Goal: Task Accomplishment & Management: Manage account settings

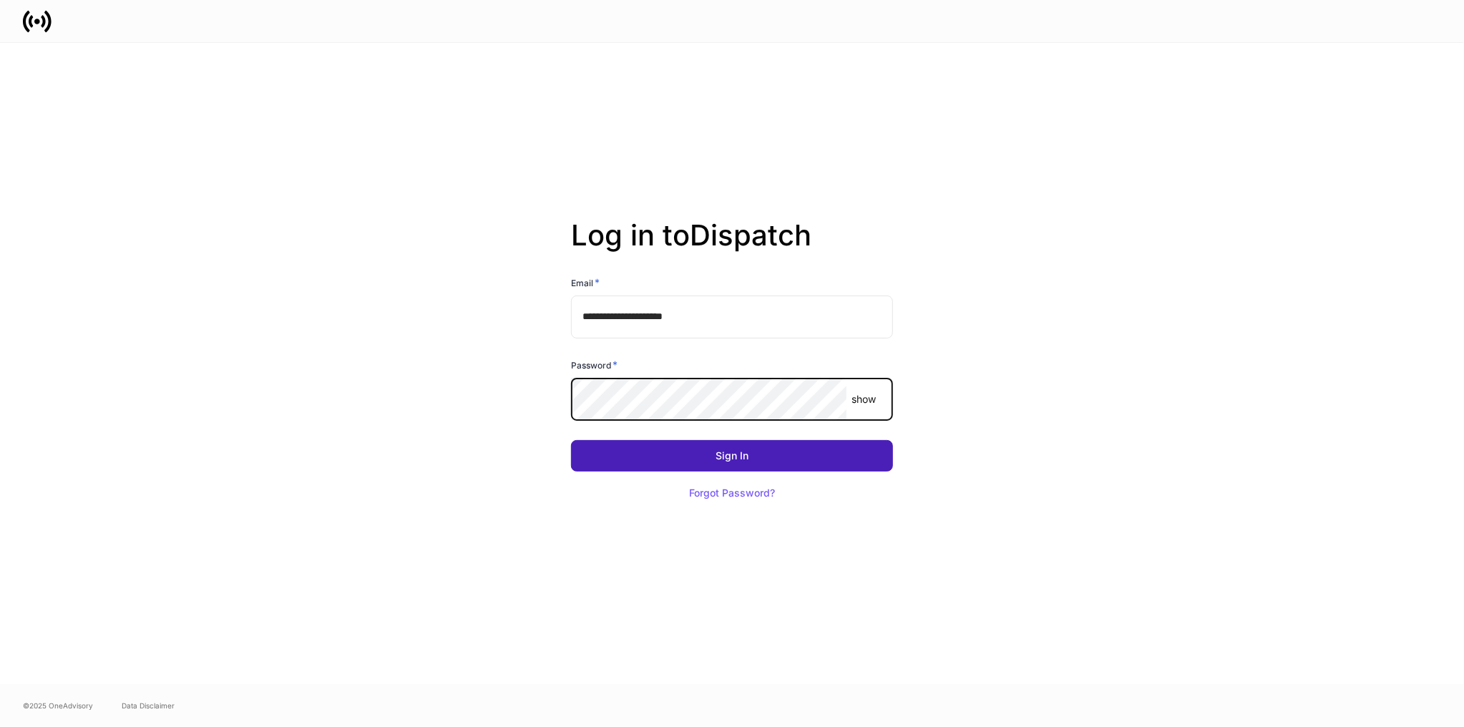
click at [775, 455] on button "Sign In" at bounding box center [732, 455] width 322 height 31
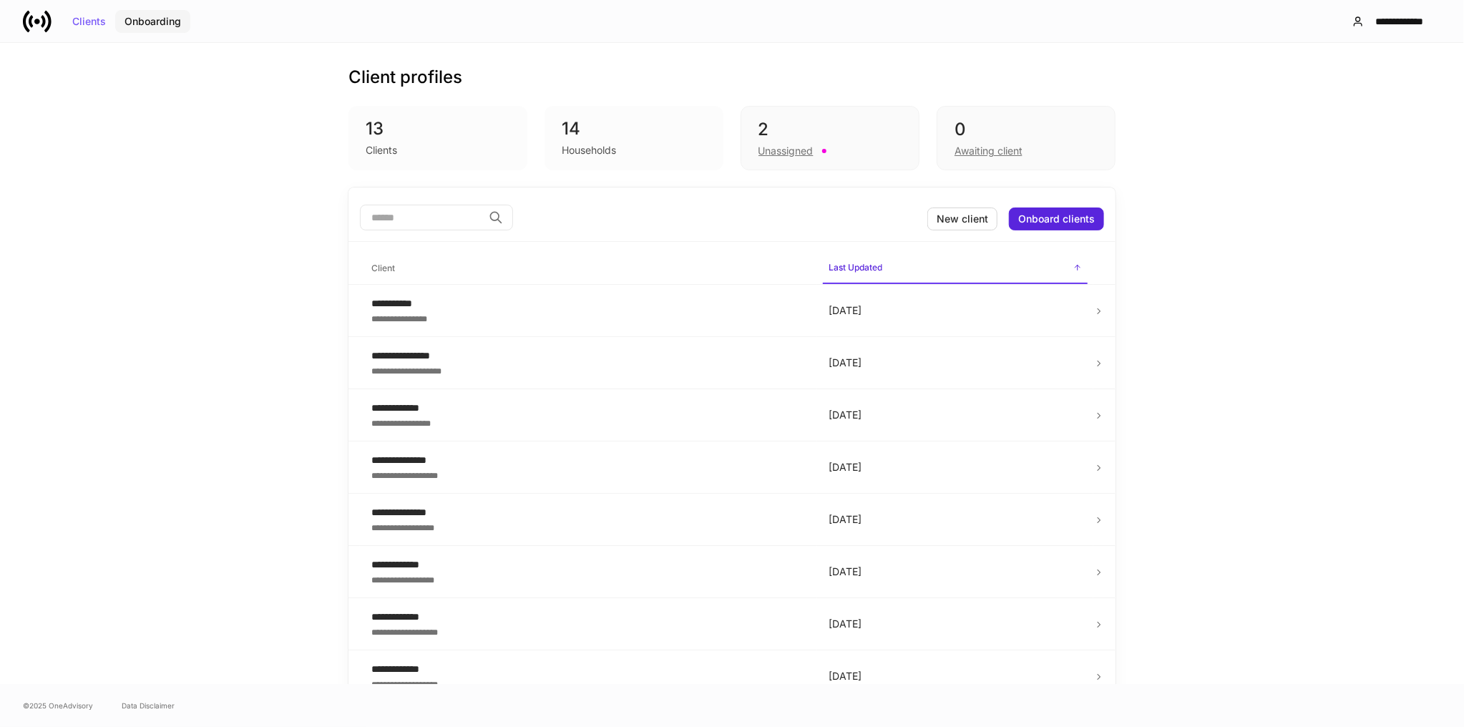
click at [155, 21] on div "Onboarding" at bounding box center [153, 21] width 57 height 10
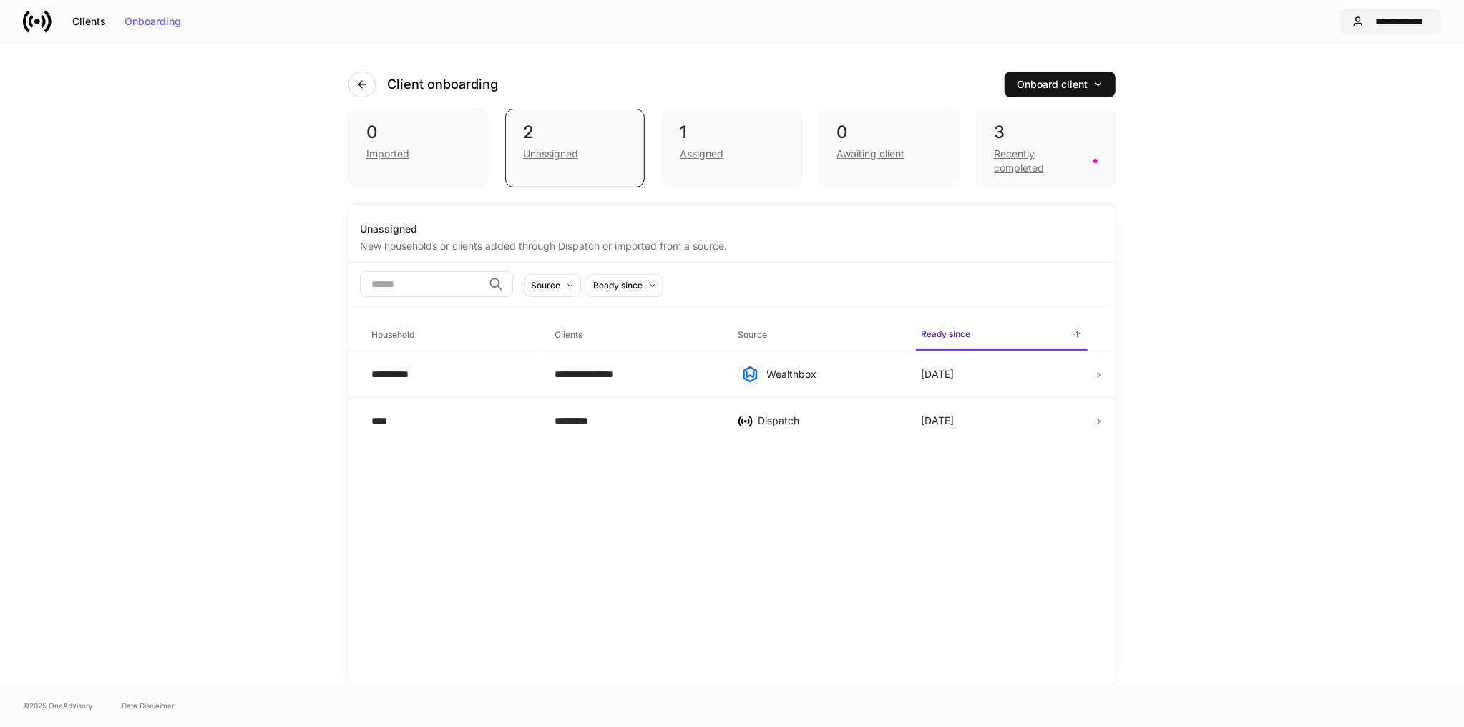
click at [1376, 19] on div "**********" at bounding box center [1399, 21] width 59 height 10
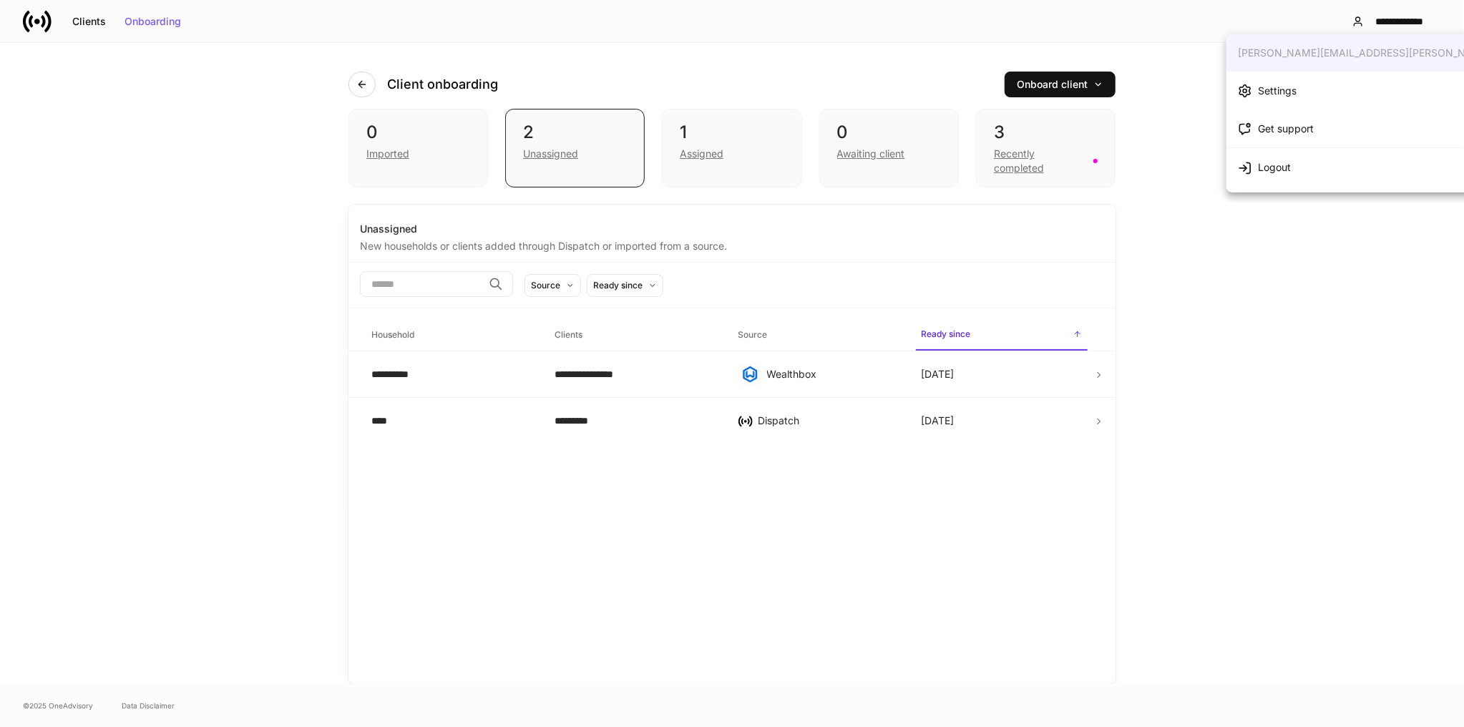
click at [39, 24] on div at bounding box center [732, 363] width 1464 height 727
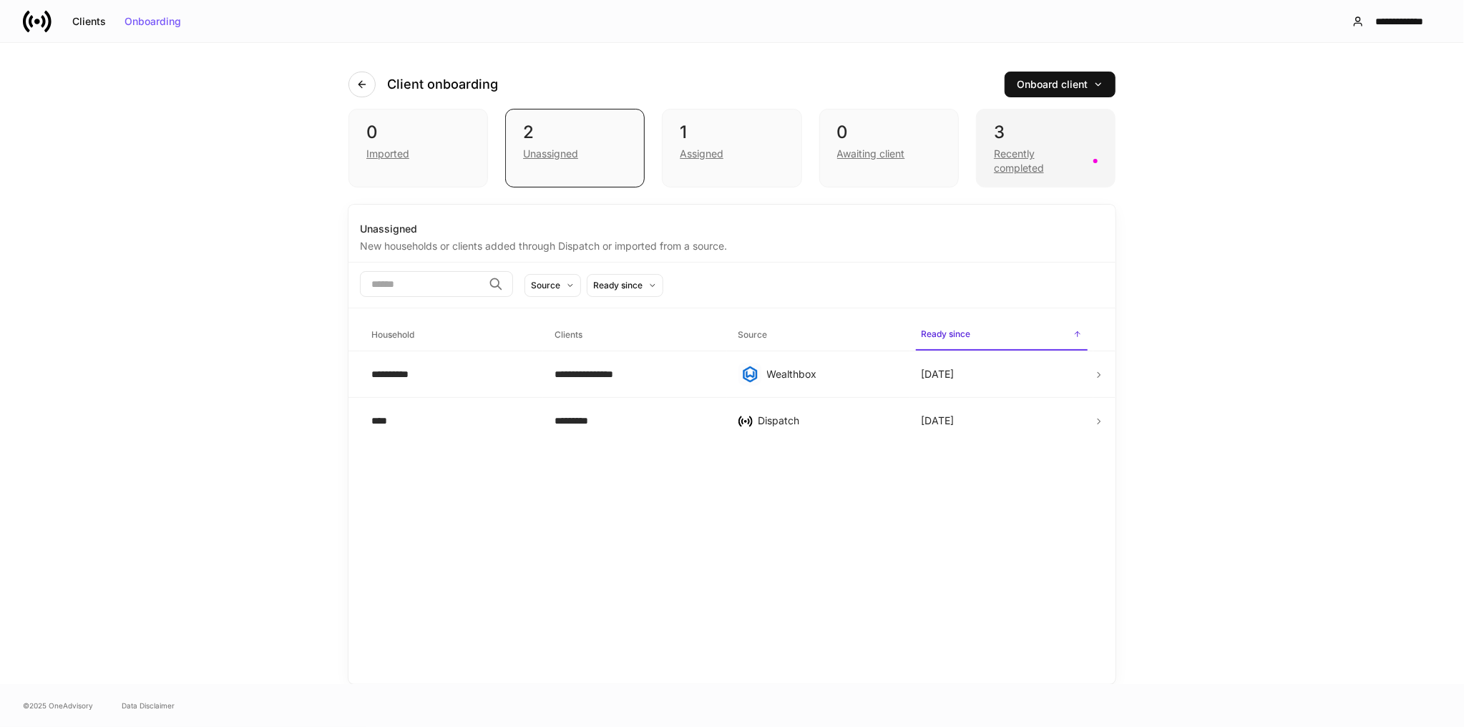
click at [1035, 151] on div "Recently completed" at bounding box center [1039, 161] width 91 height 29
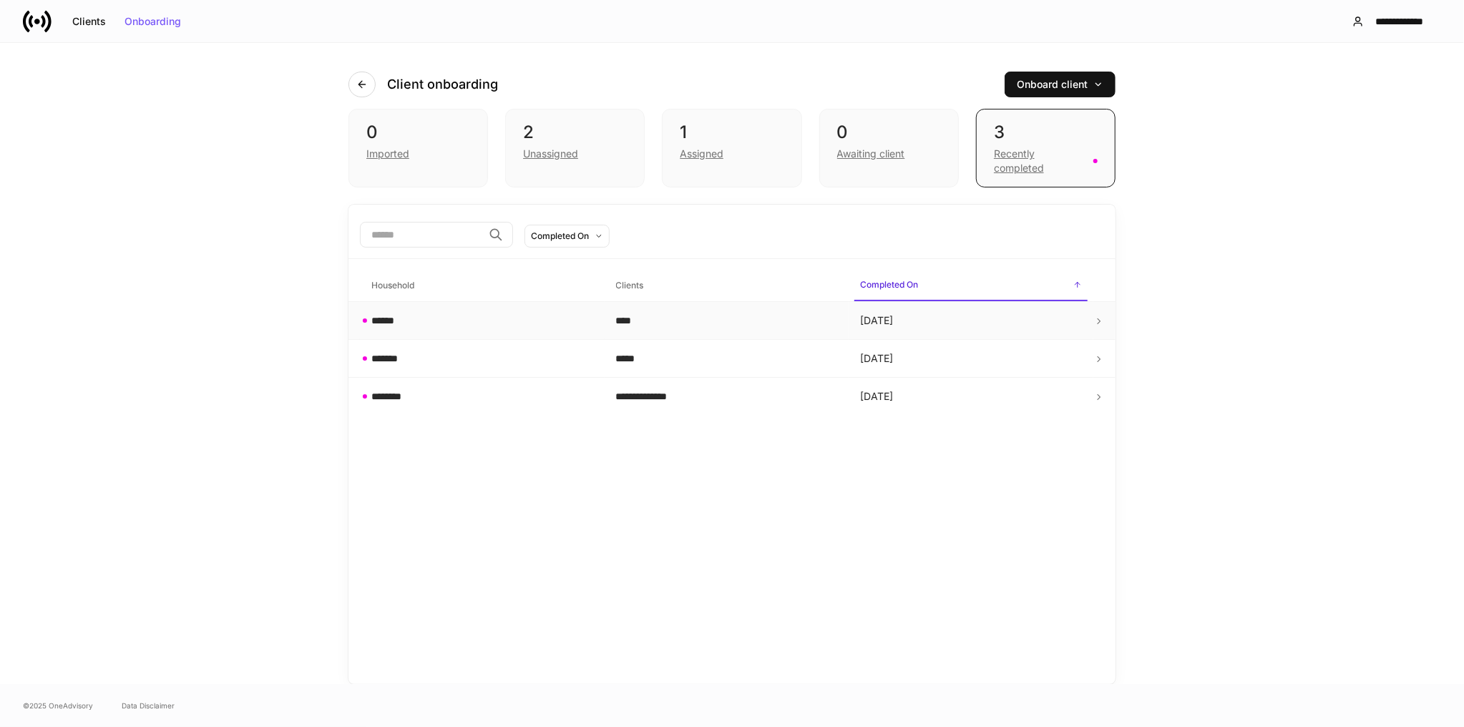
click at [648, 326] on div "****" at bounding box center [727, 320] width 222 height 14
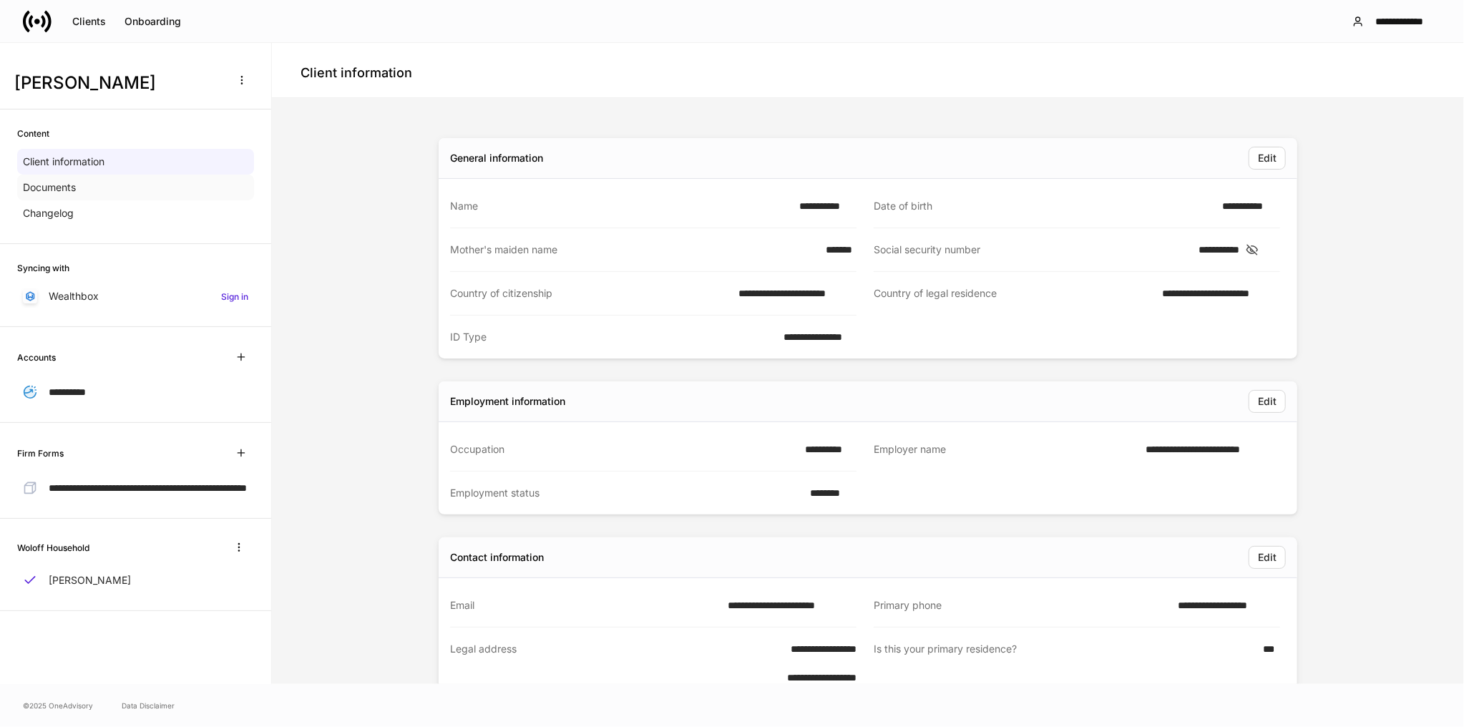
click at [67, 190] on p "Documents" at bounding box center [49, 187] width 53 height 14
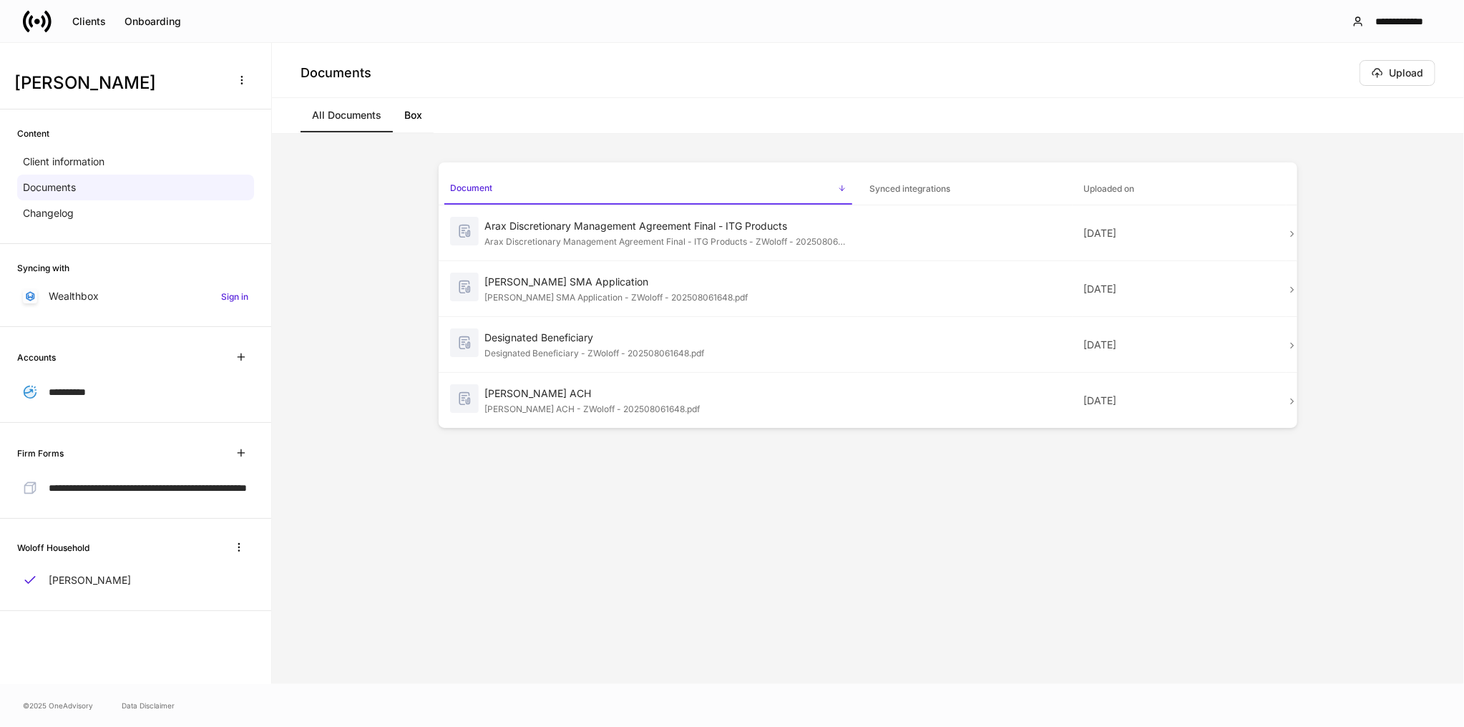
click at [922, 183] on h6 "Synced integrations" at bounding box center [909, 189] width 81 height 14
click at [1092, 191] on h6 "Uploaded on" at bounding box center [1109, 189] width 51 height 14
click at [656, 170] on th "Document" at bounding box center [648, 183] width 419 height 43
click at [418, 120] on link "Box" at bounding box center [413, 115] width 41 height 34
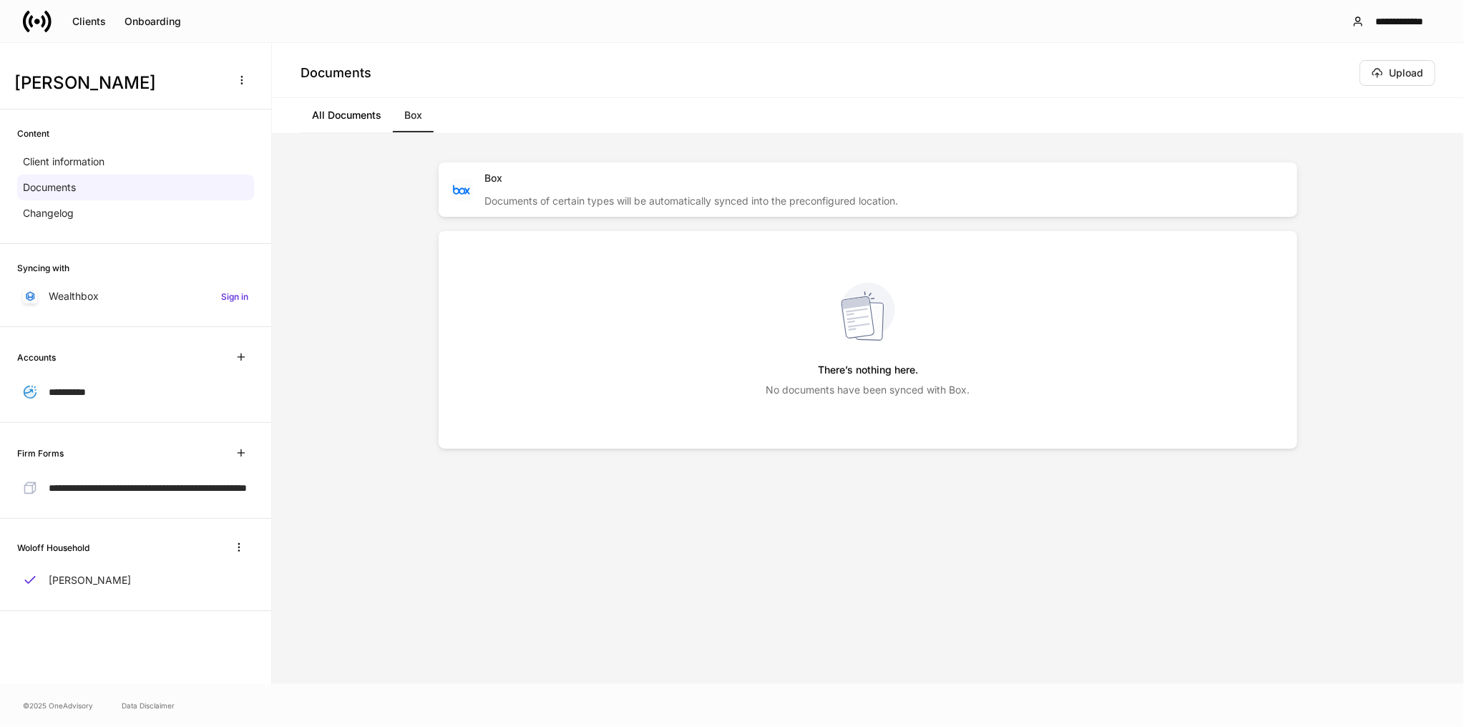
click at [333, 119] on link "All Documents" at bounding box center [347, 115] width 92 height 34
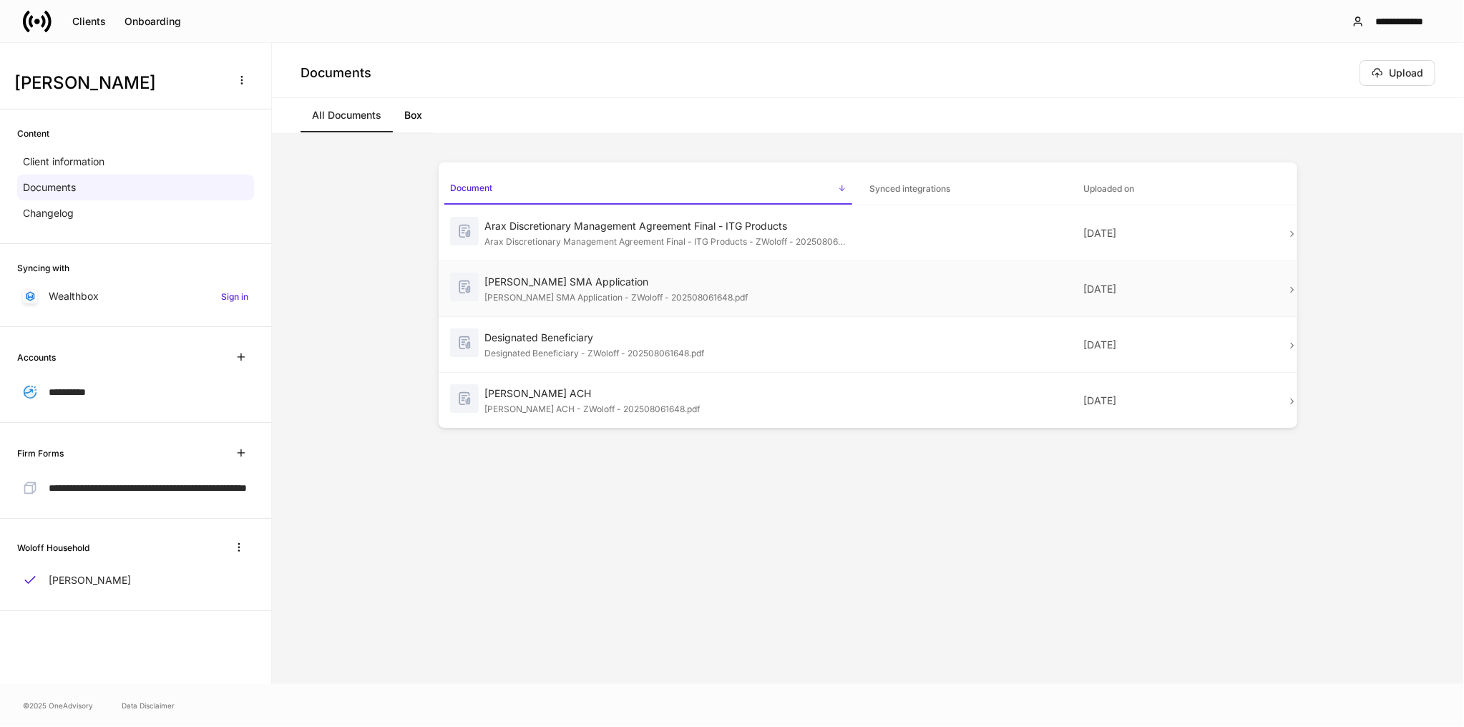
click at [756, 282] on div "[PERSON_NAME] SMA Application" at bounding box center [665, 282] width 362 height 14
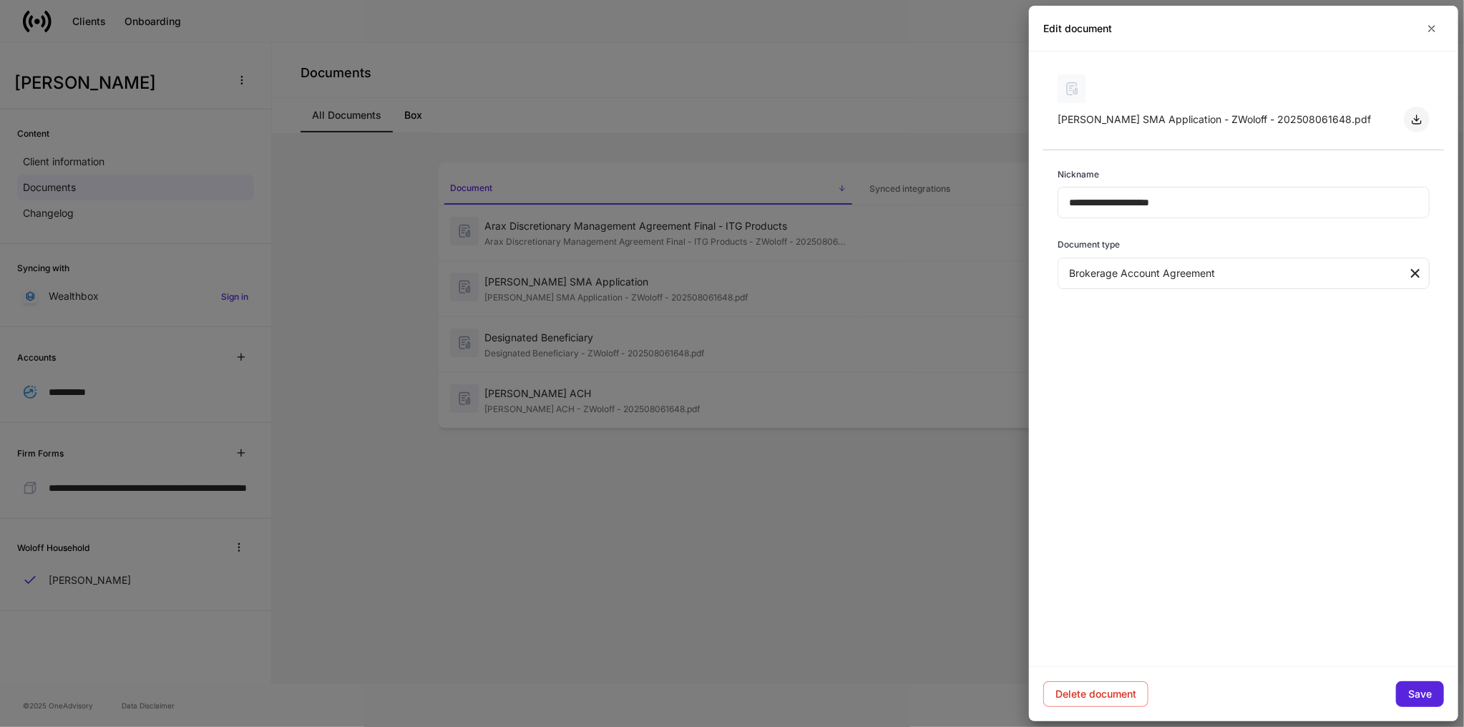
click at [1418, 115] on icon "button" at bounding box center [1416, 119] width 11 height 11
click at [1431, 29] on icon "button" at bounding box center [1432, 29] width 6 height 6
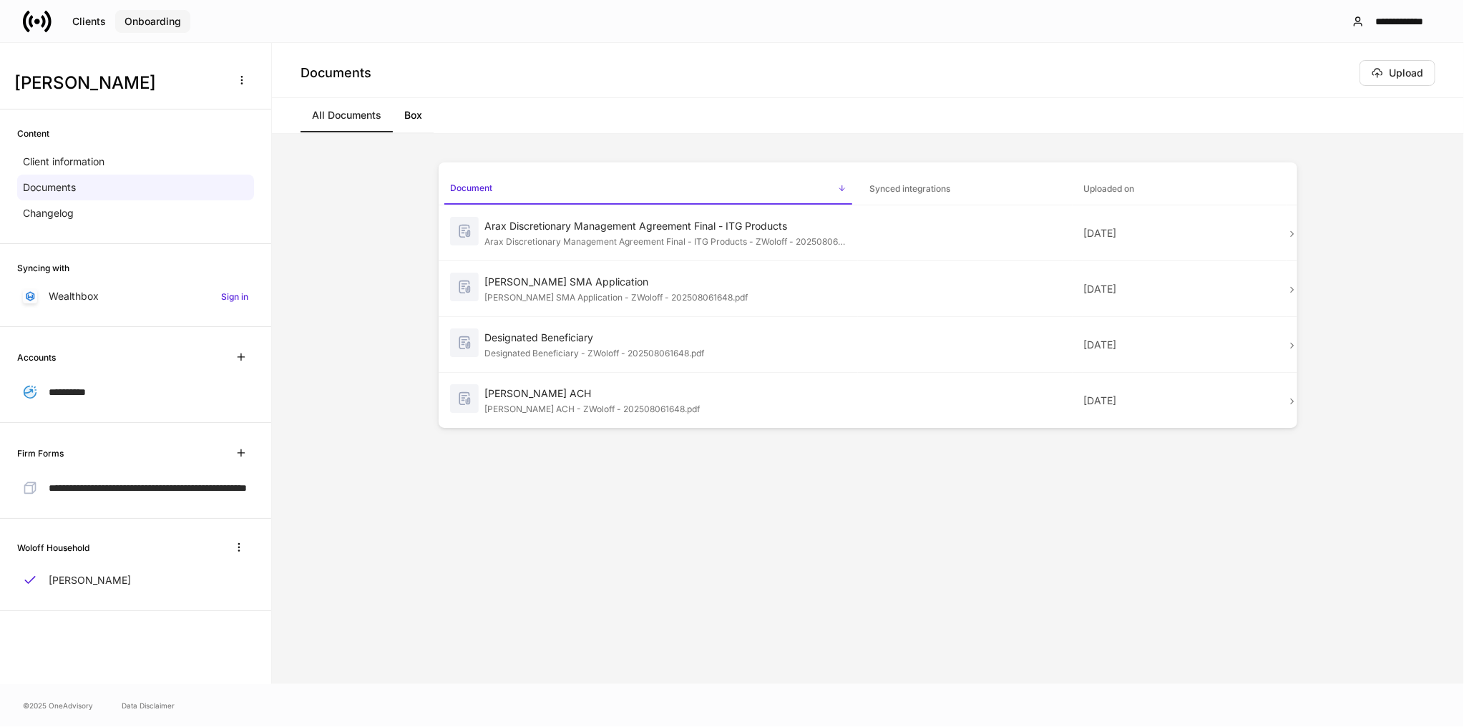
click at [132, 21] on div "Onboarding" at bounding box center [153, 21] width 57 height 10
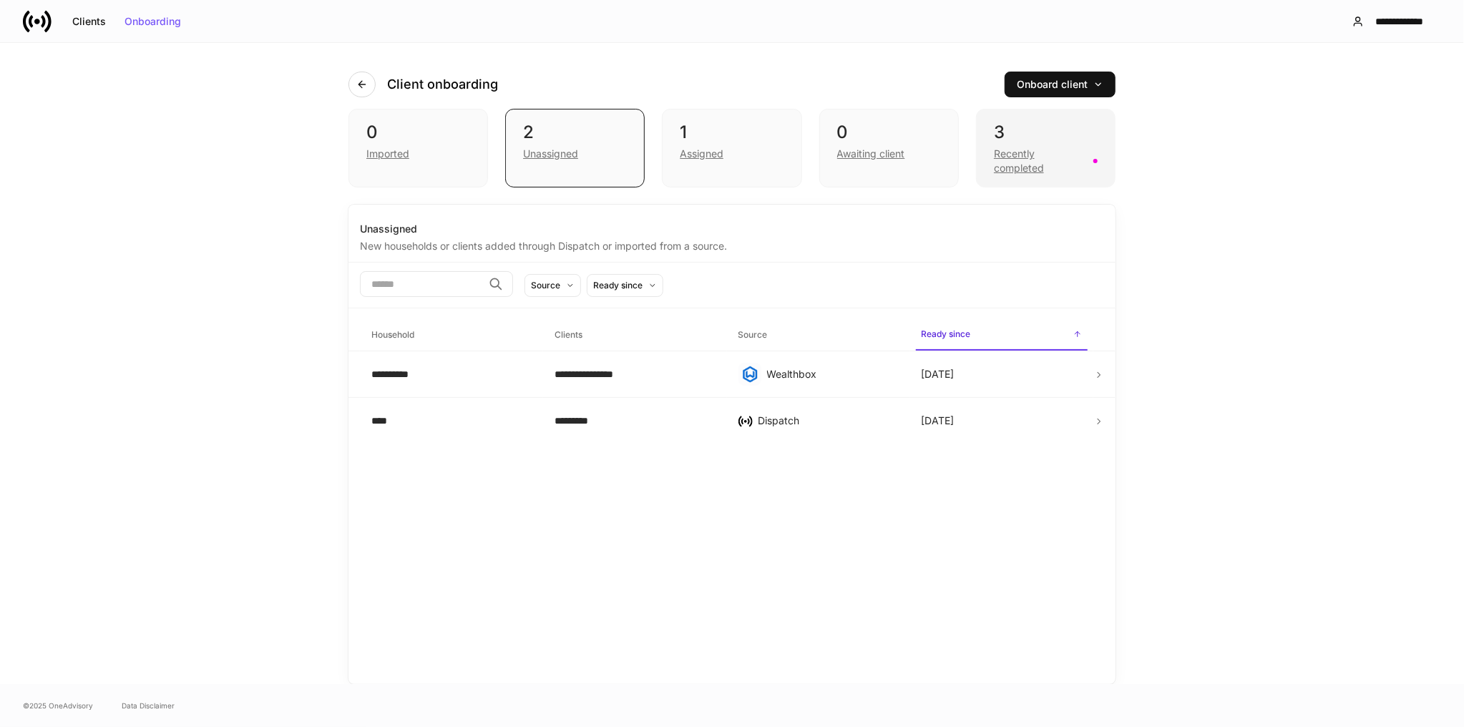
click at [1072, 132] on div "3" at bounding box center [1046, 132] width 104 height 23
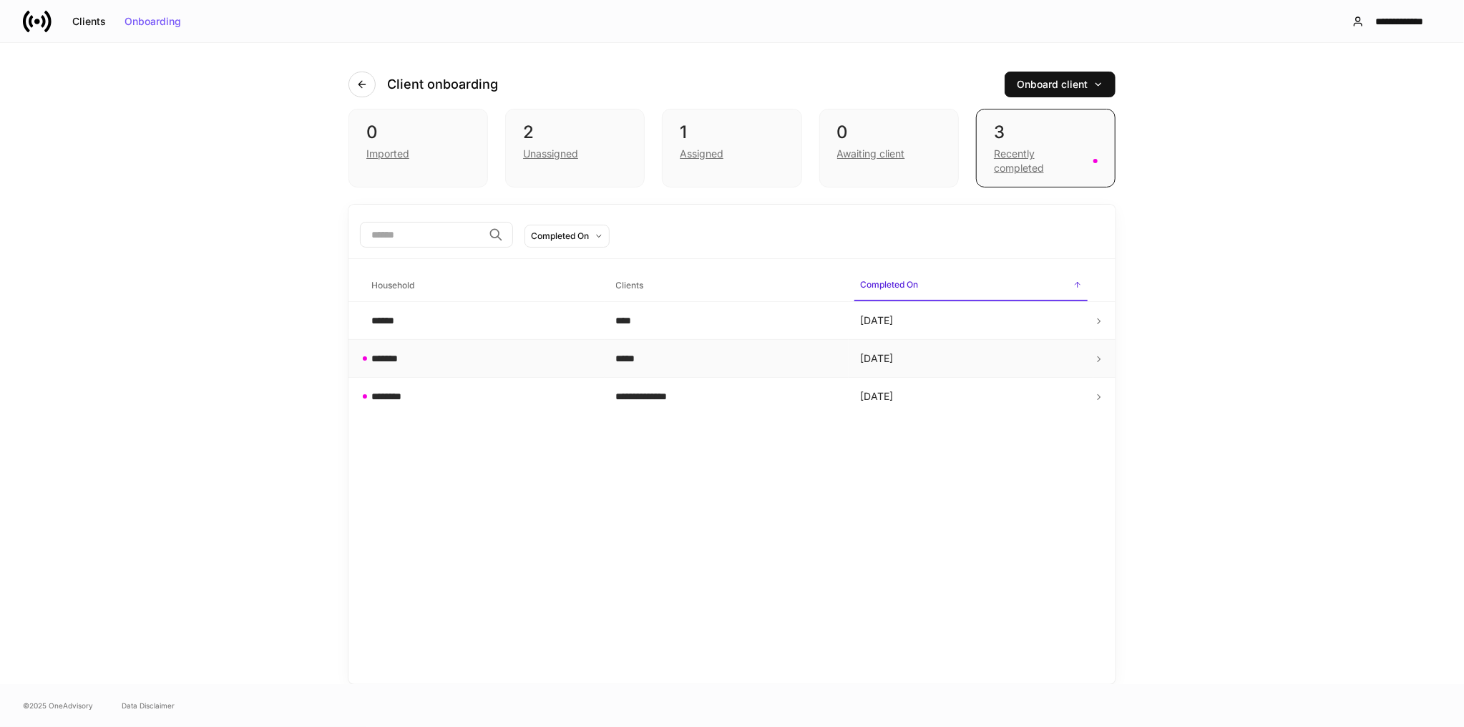
click at [535, 358] on div "*******" at bounding box center [482, 358] width 222 height 14
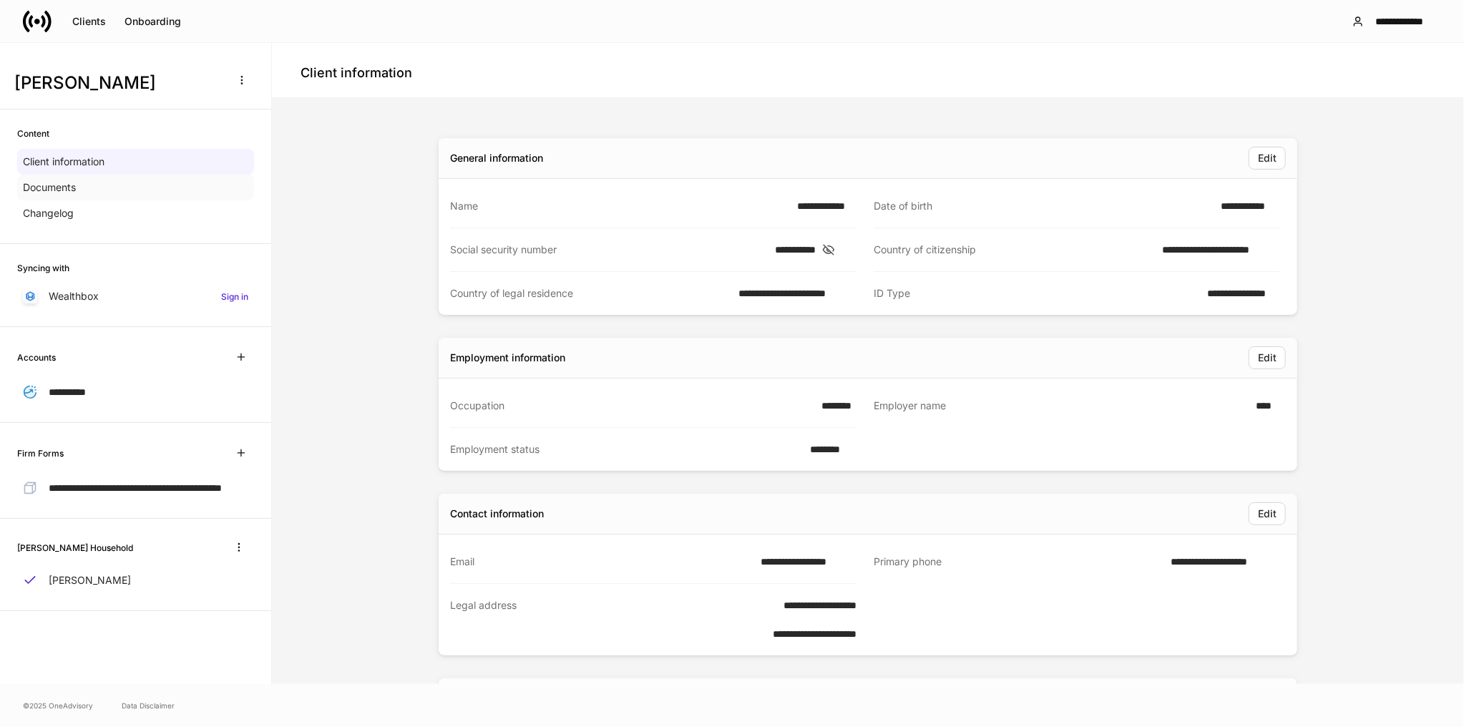
click at [86, 181] on div "Documents" at bounding box center [135, 188] width 237 height 26
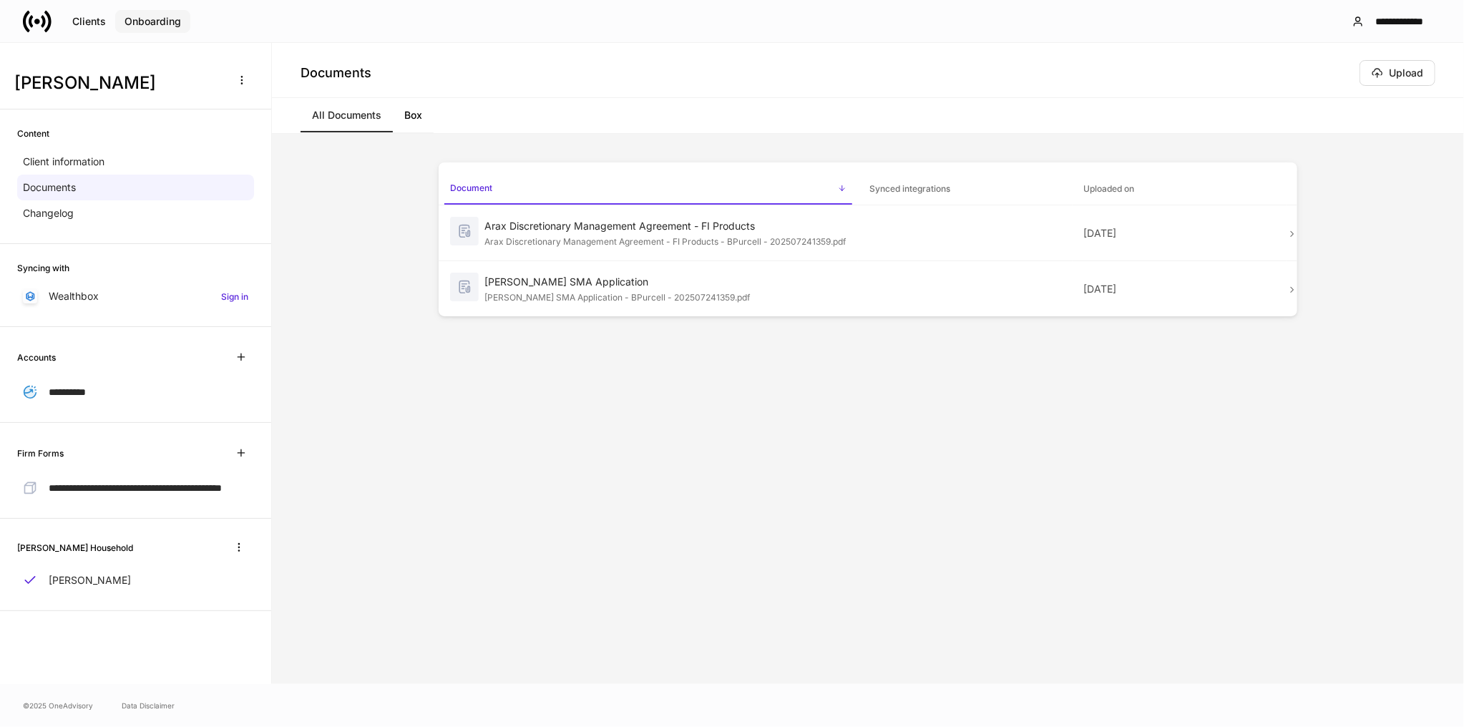
click at [163, 26] on div "Onboarding" at bounding box center [153, 21] width 57 height 10
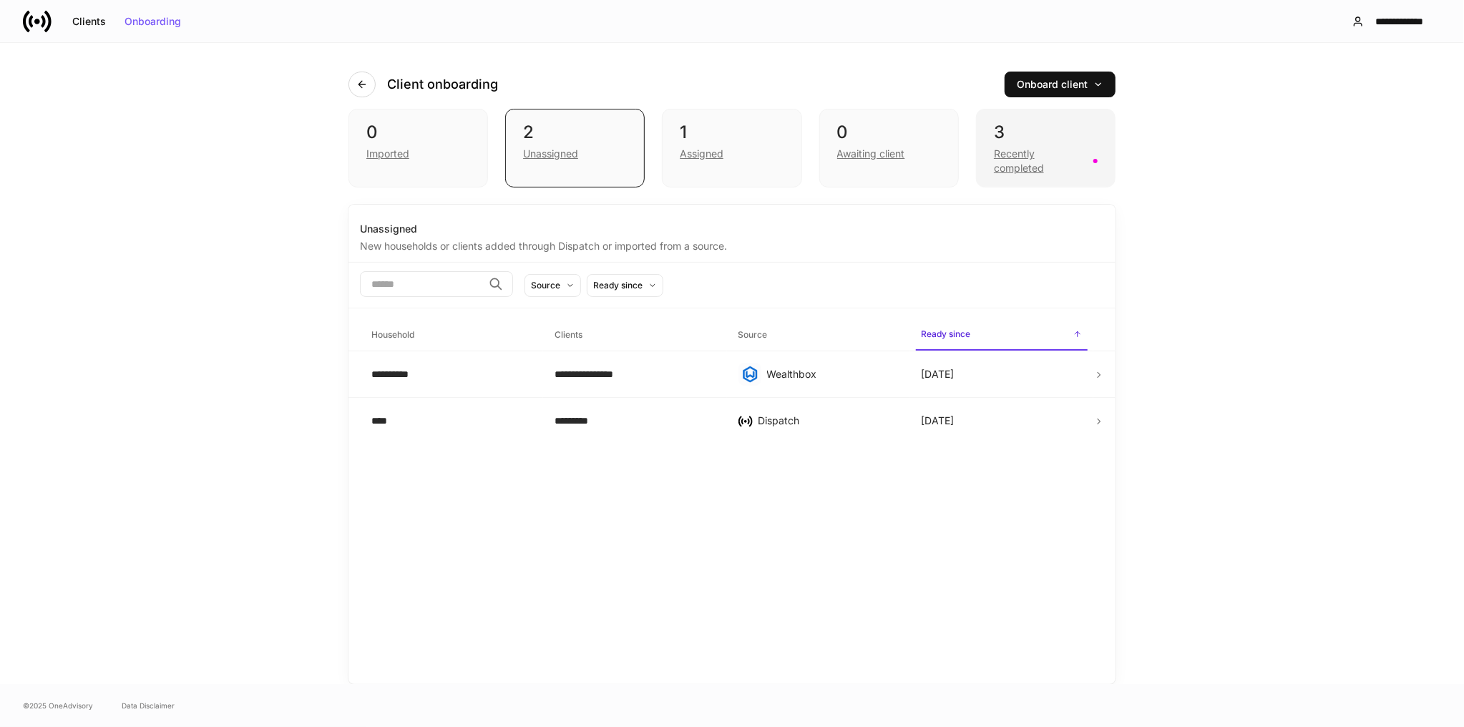
click at [1011, 129] on div "3" at bounding box center [1046, 132] width 104 height 23
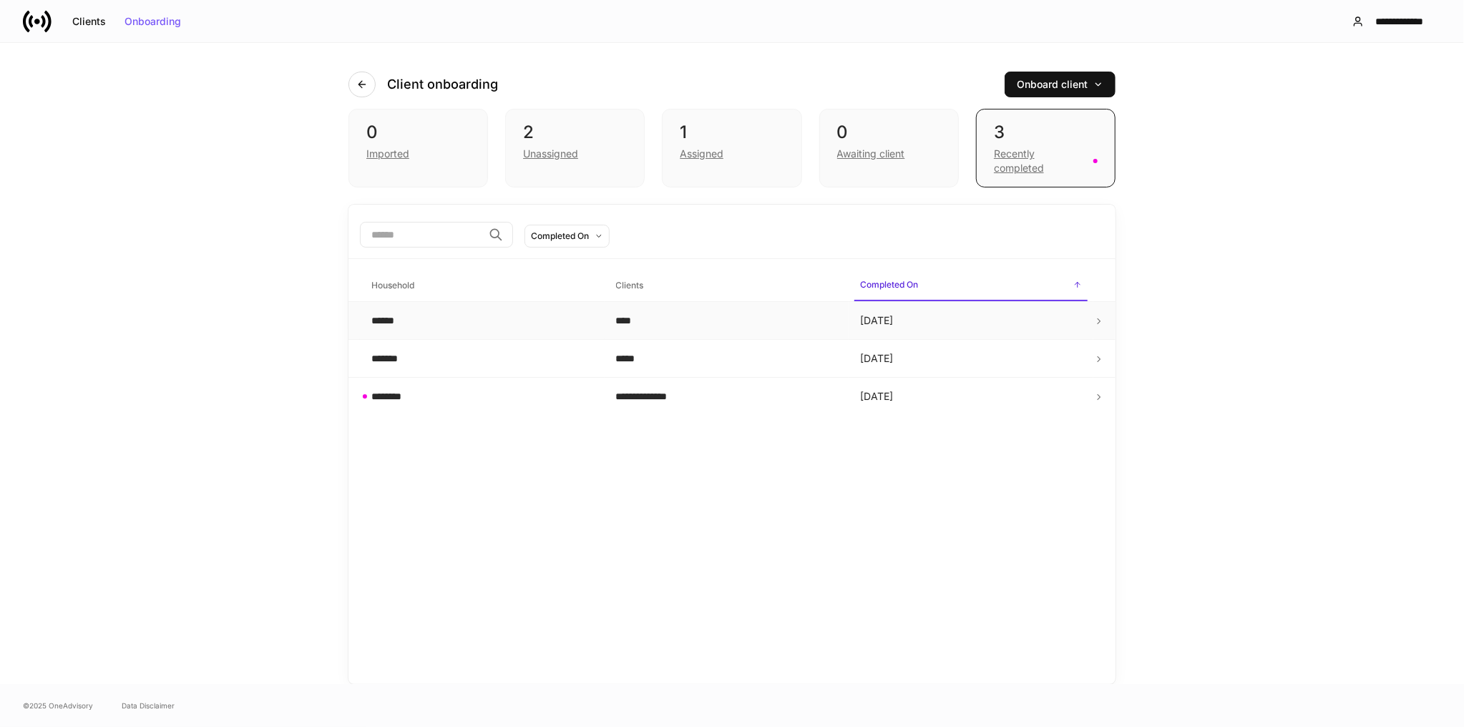
click at [795, 314] on div "****" at bounding box center [727, 320] width 222 height 14
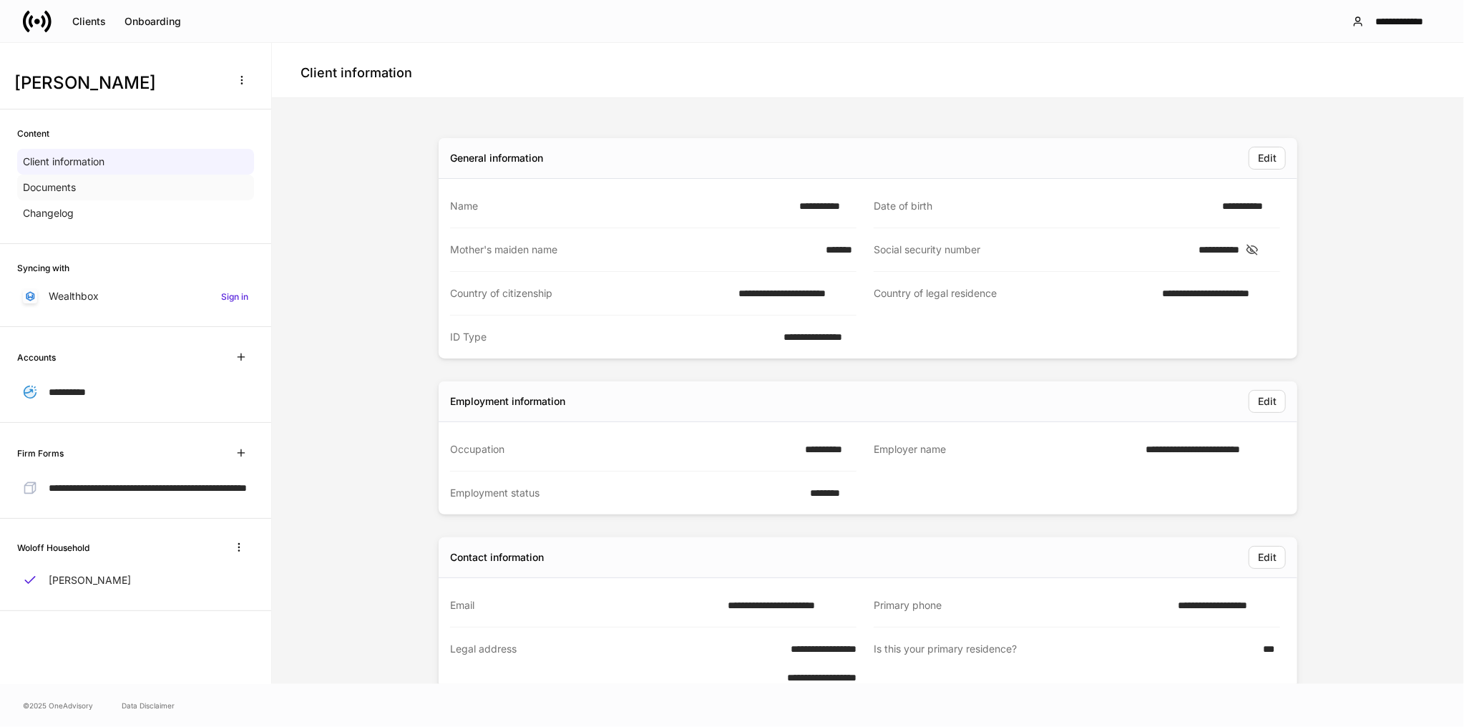
click at [109, 190] on div "Documents" at bounding box center [135, 188] width 237 height 26
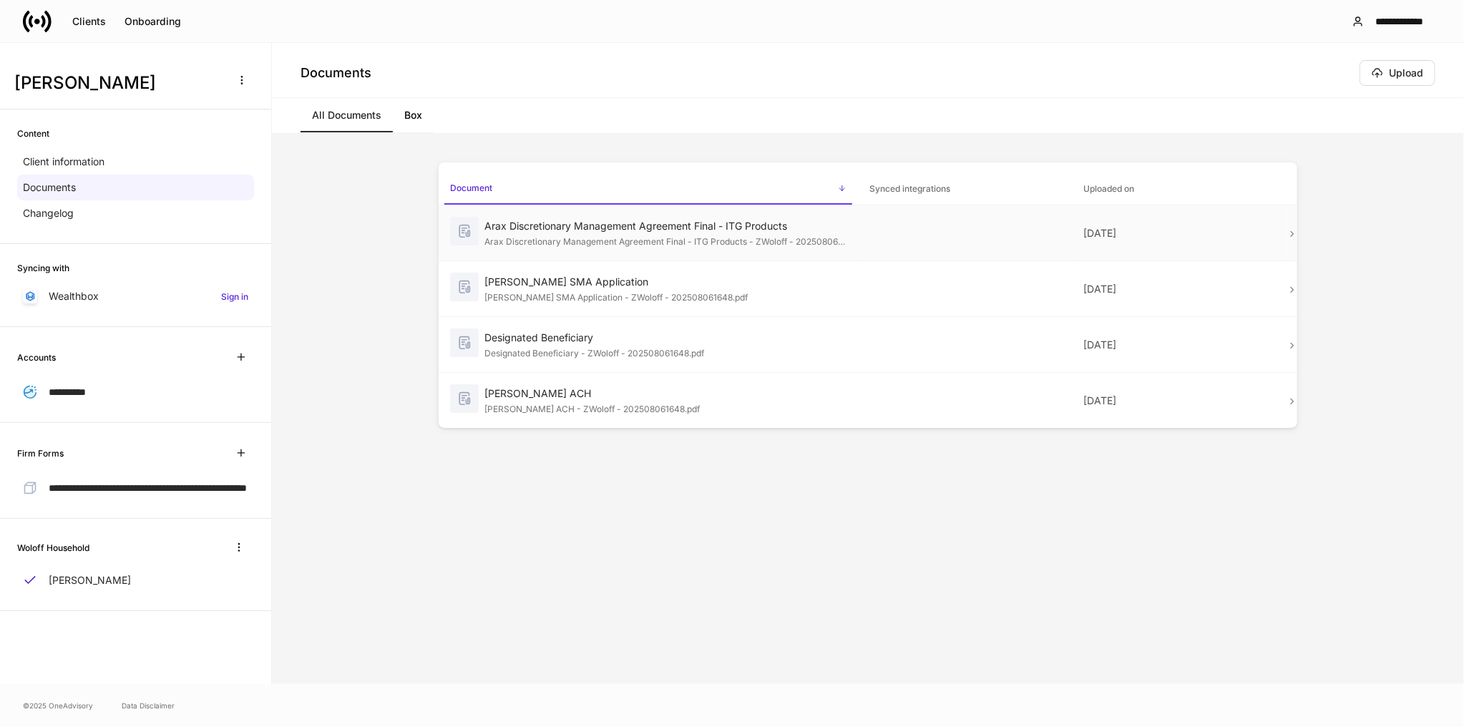
click at [1245, 238] on p "[DATE]" at bounding box center [1179, 233] width 191 height 14
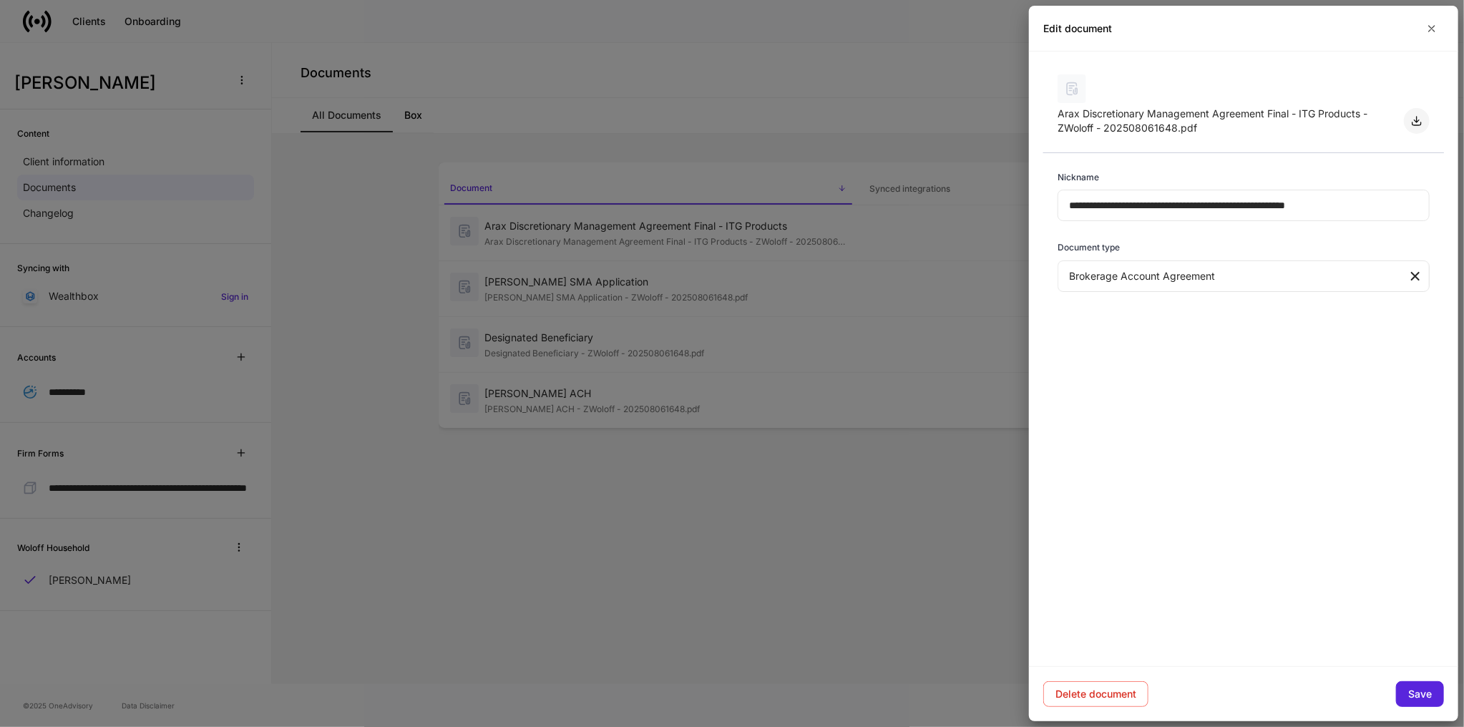
click at [1417, 117] on icon "button" at bounding box center [1417, 121] width 9 height 9
click at [716, 562] on div at bounding box center [732, 363] width 1464 height 727
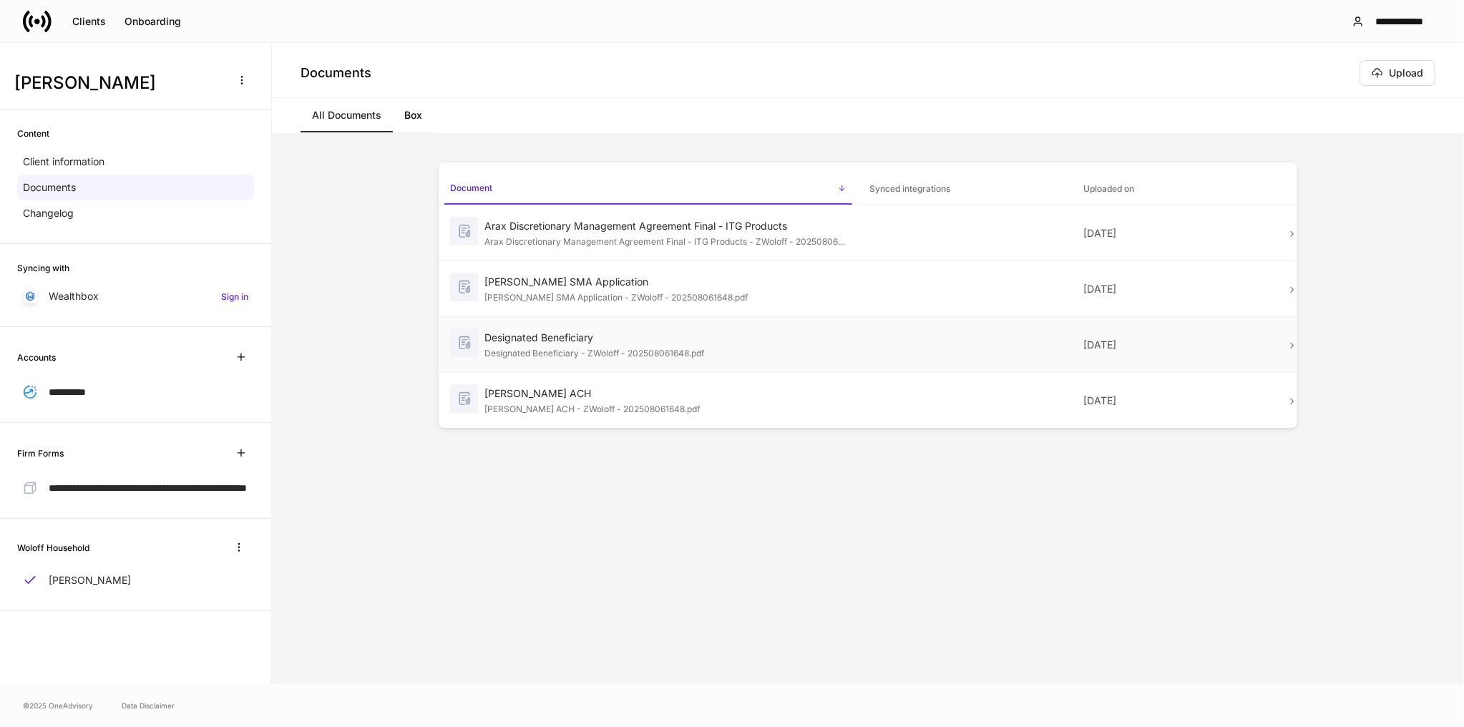
click at [1282, 338] on td "[DATE]" at bounding box center [1180, 345] width 214 height 56
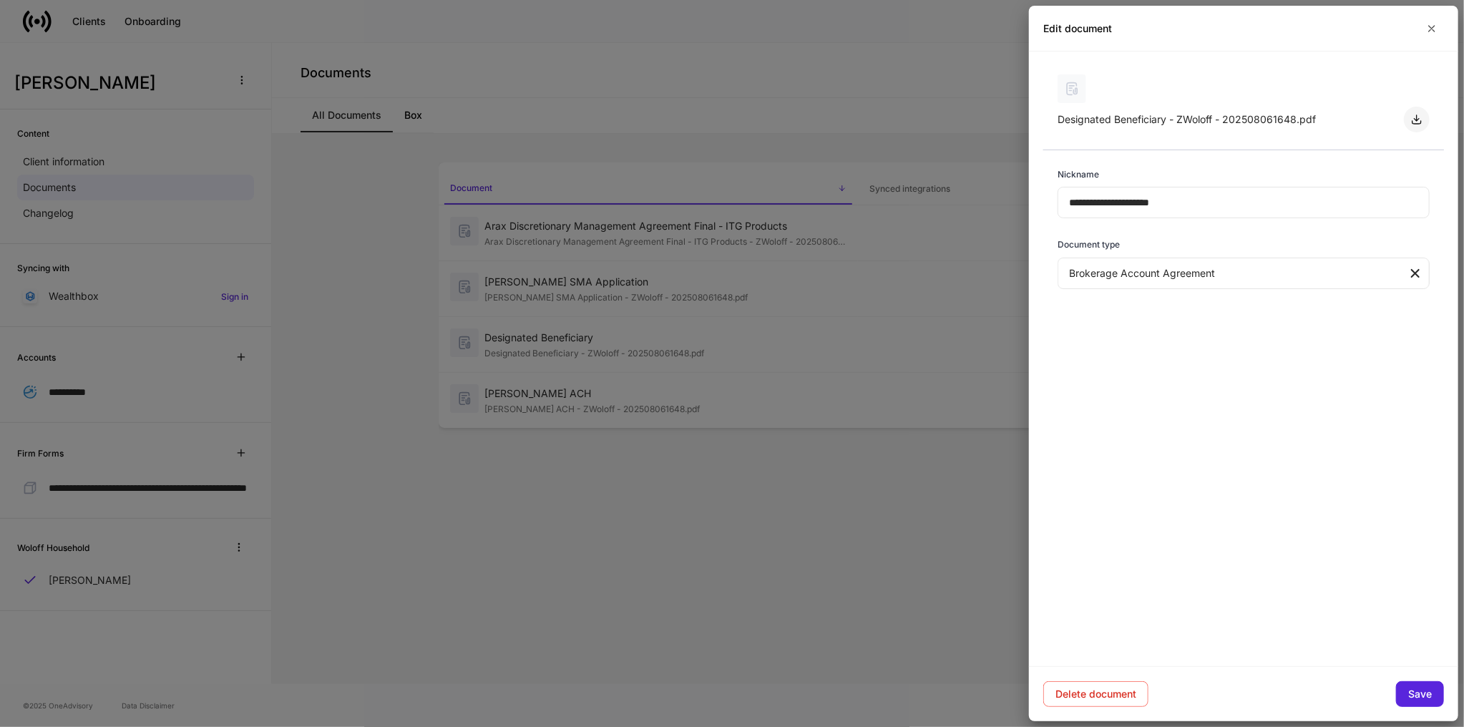
click at [1414, 118] on icon "button" at bounding box center [1416, 119] width 11 height 11
drag, startPoint x: 684, startPoint y: 553, endPoint x: 691, endPoint y: 539, distance: 15.7
click at [684, 553] on div at bounding box center [732, 363] width 1464 height 727
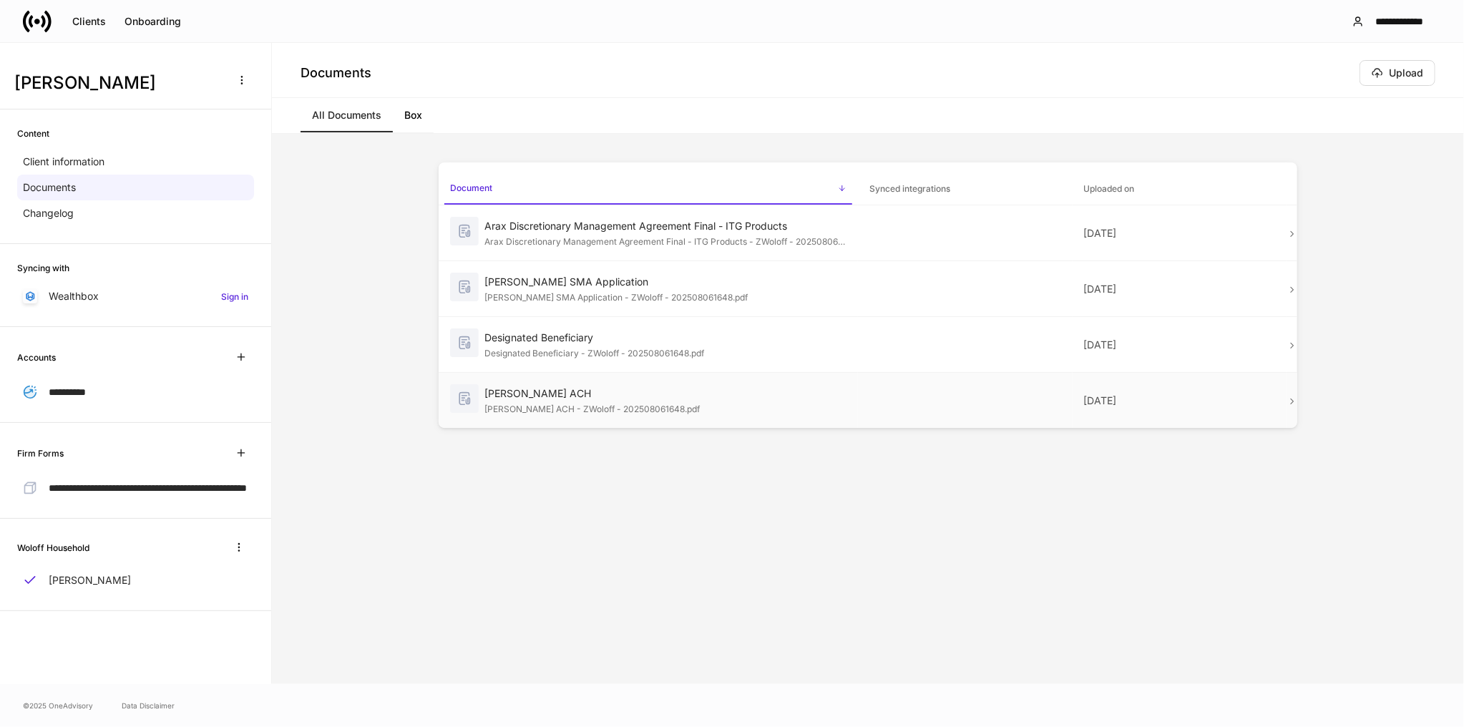
click at [844, 379] on td "[PERSON_NAME] ACH [PERSON_NAME] ACH - ZWoloff - 202508061648.pdf" at bounding box center [648, 401] width 419 height 56
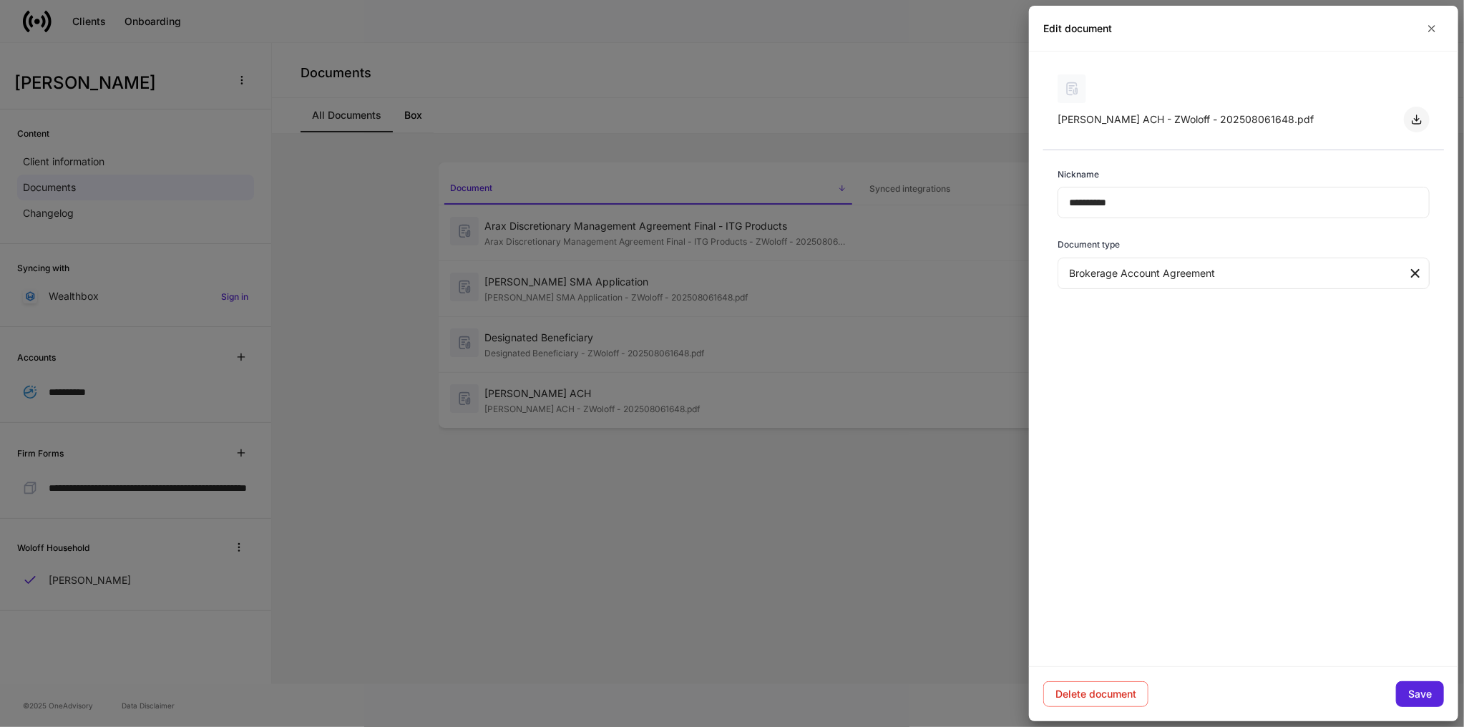
click at [1423, 119] on button "button" at bounding box center [1417, 120] width 26 height 26
click at [840, 104] on div at bounding box center [732, 363] width 1464 height 727
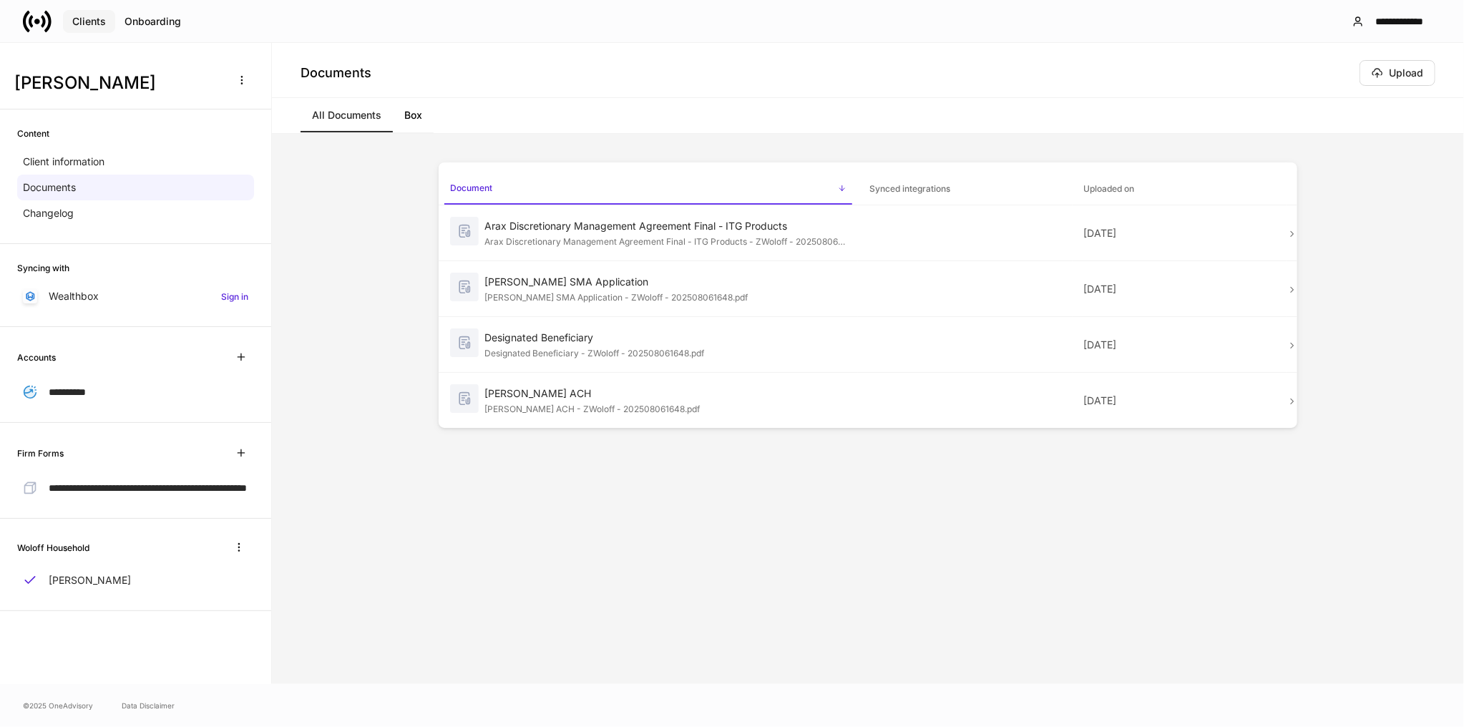
click at [111, 19] on button "Clients" at bounding box center [89, 21] width 52 height 23
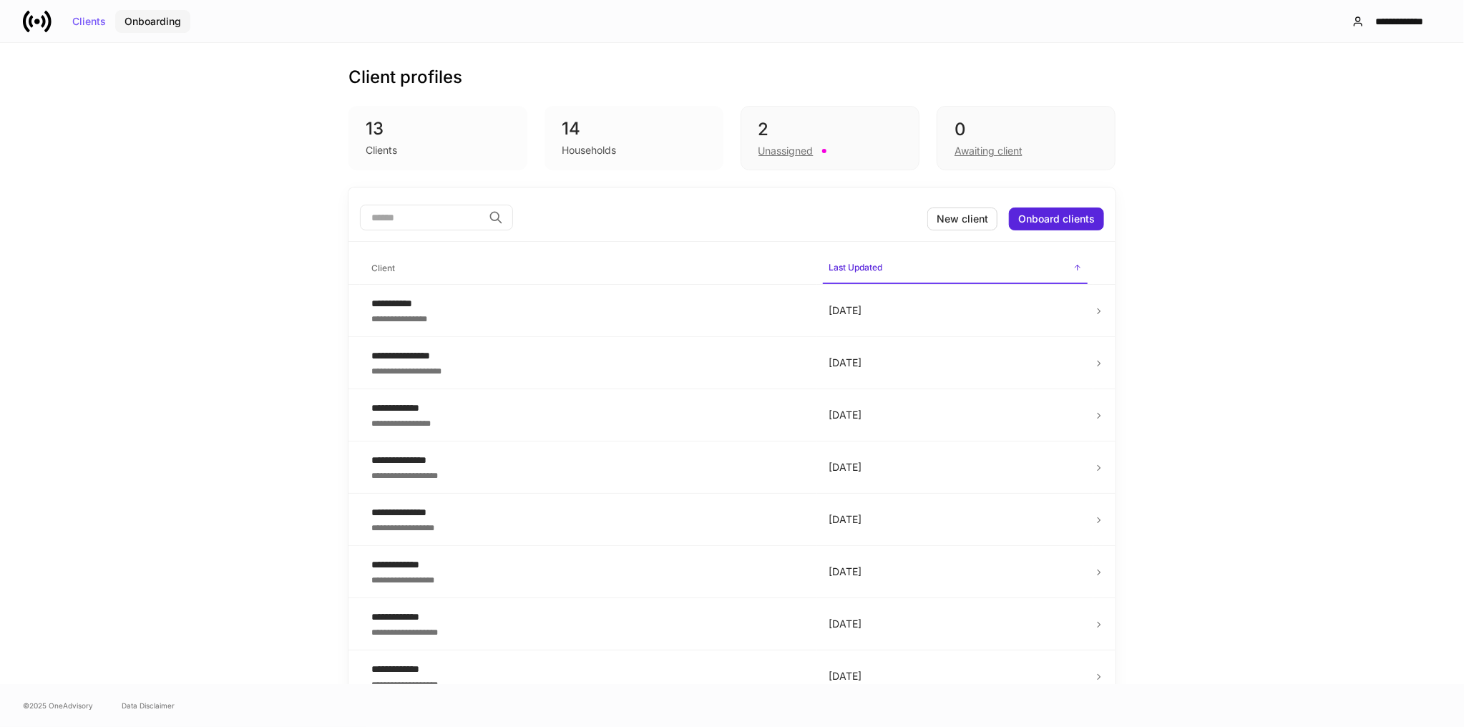
click at [146, 24] on div "Onboarding" at bounding box center [153, 21] width 57 height 10
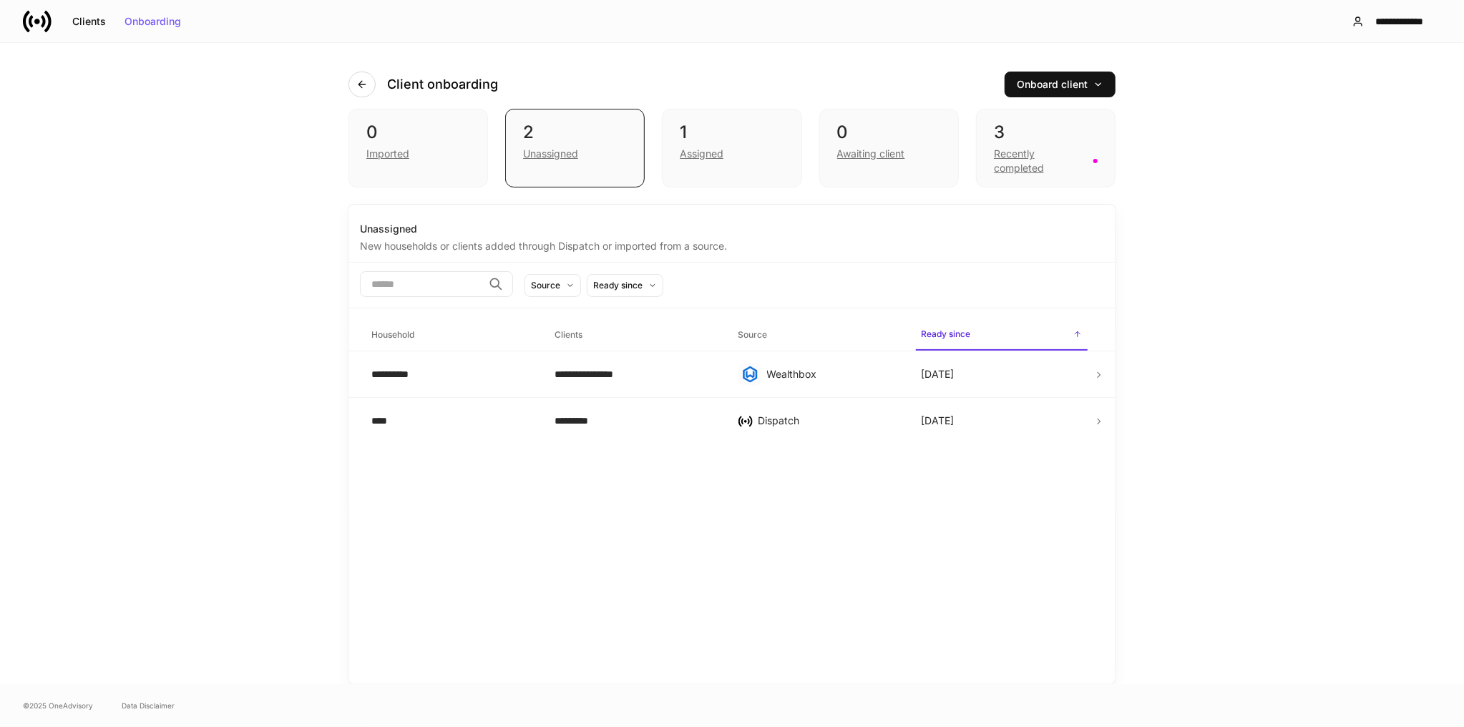
click at [86, 308] on div "**********" at bounding box center [732, 363] width 1464 height 641
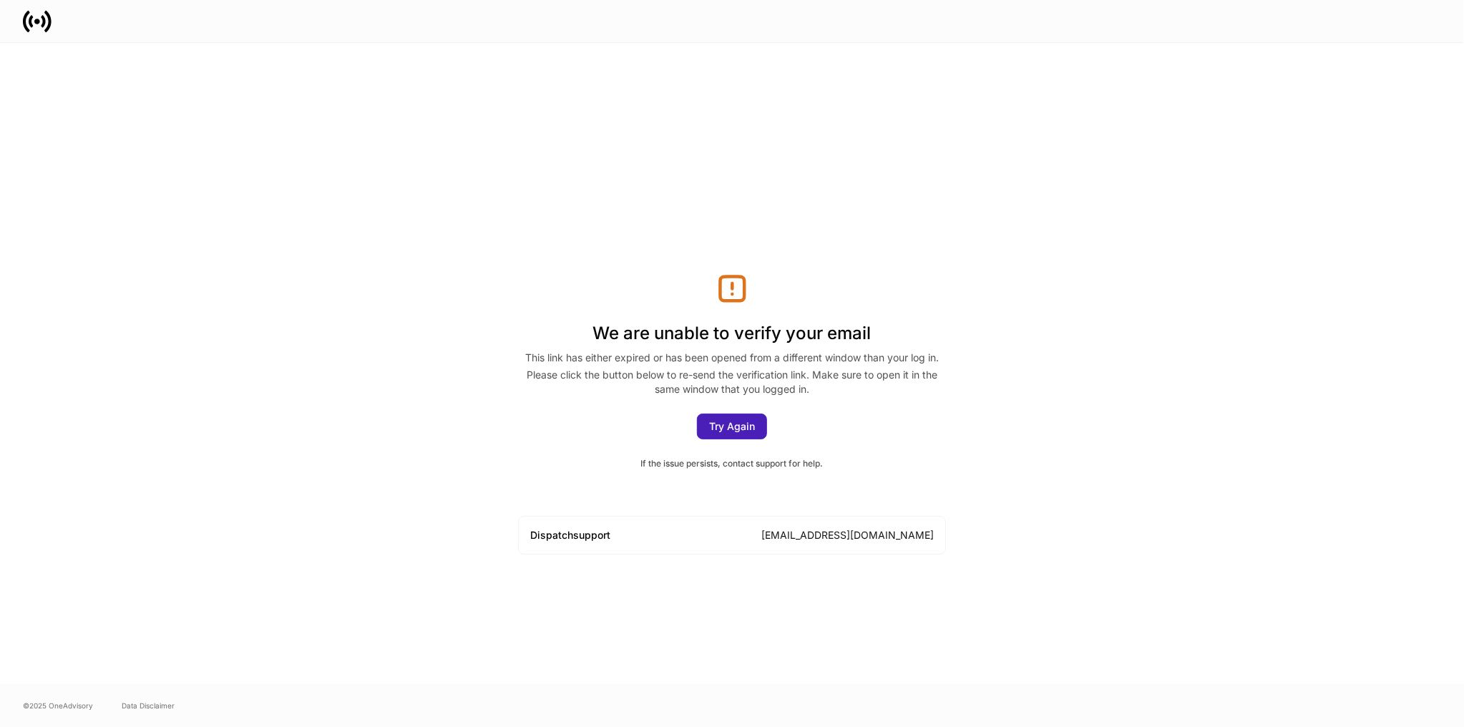
click at [731, 429] on div "Try Again" at bounding box center [732, 426] width 46 height 10
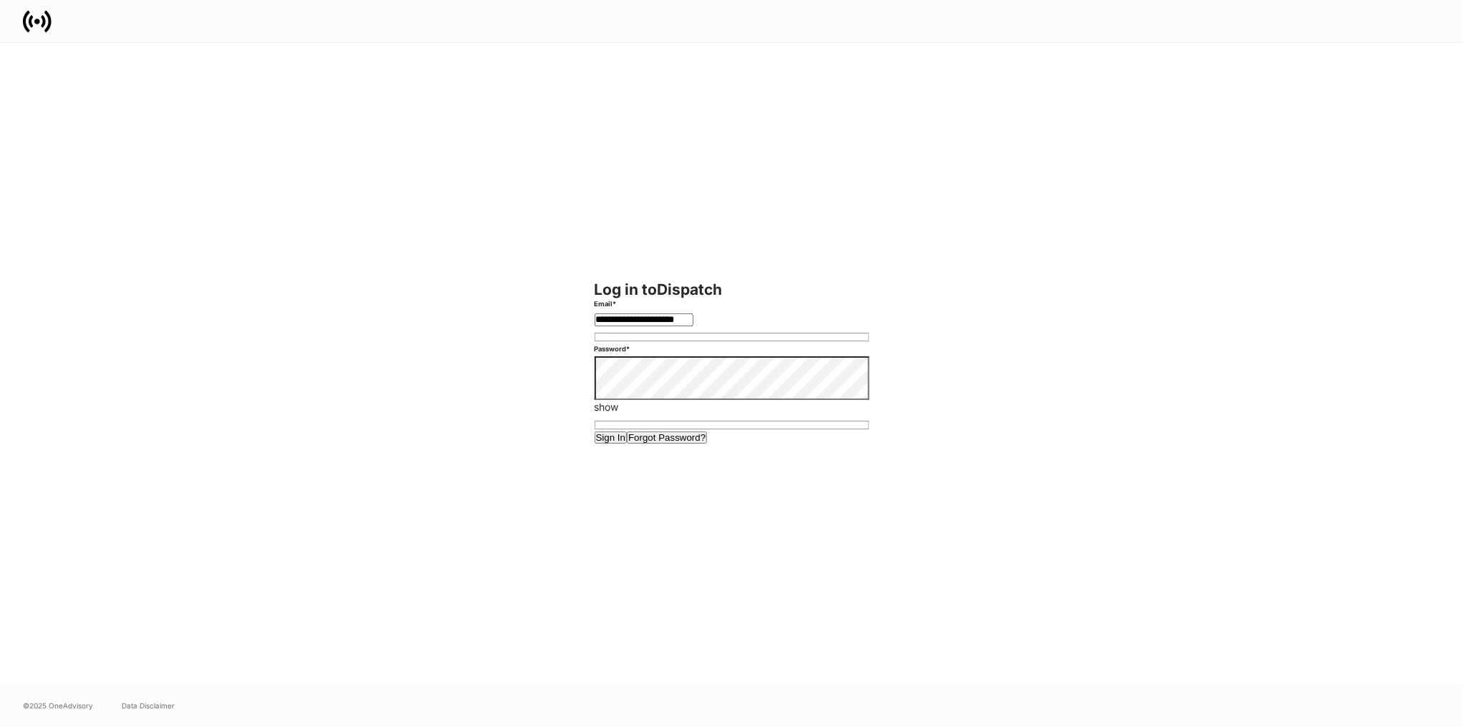
click at [628, 444] on button "Sign In" at bounding box center [611, 437] width 33 height 12
